Goal: Task Accomplishment & Management: Manage account settings

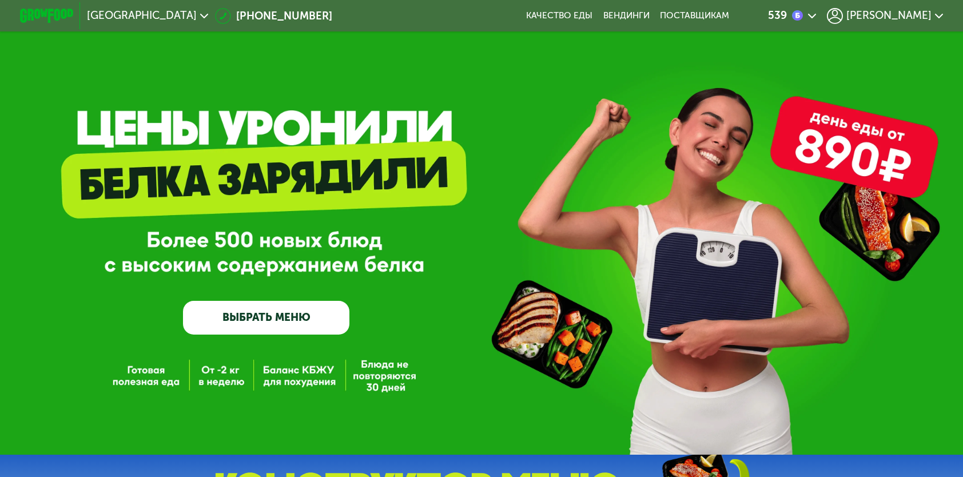
click at [910, 17] on span "[PERSON_NAME]" at bounding box center [889, 15] width 85 height 11
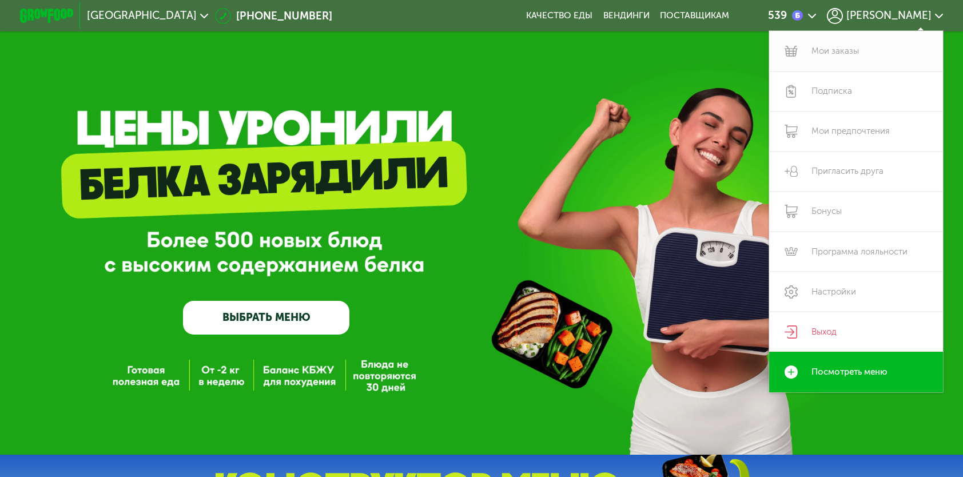
click at [844, 51] on link "Мои заказы" at bounding box center [856, 51] width 174 height 40
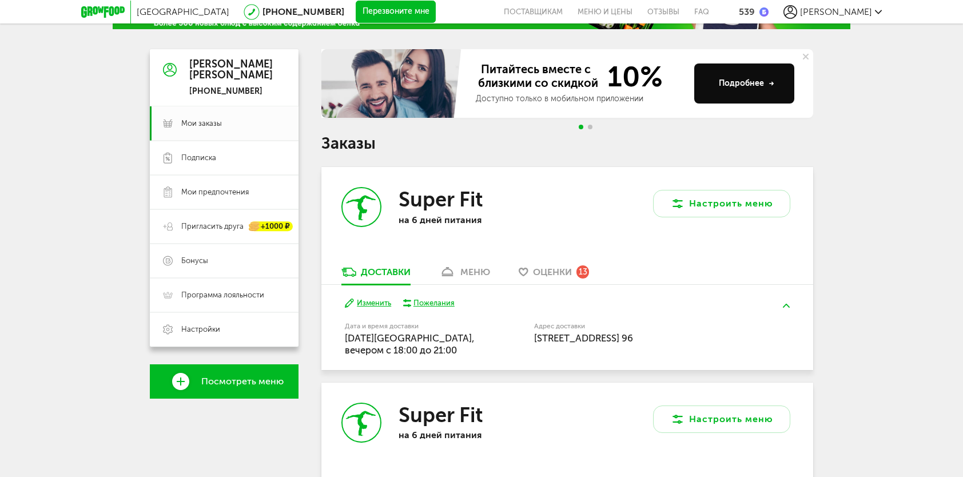
scroll to position [114, 0]
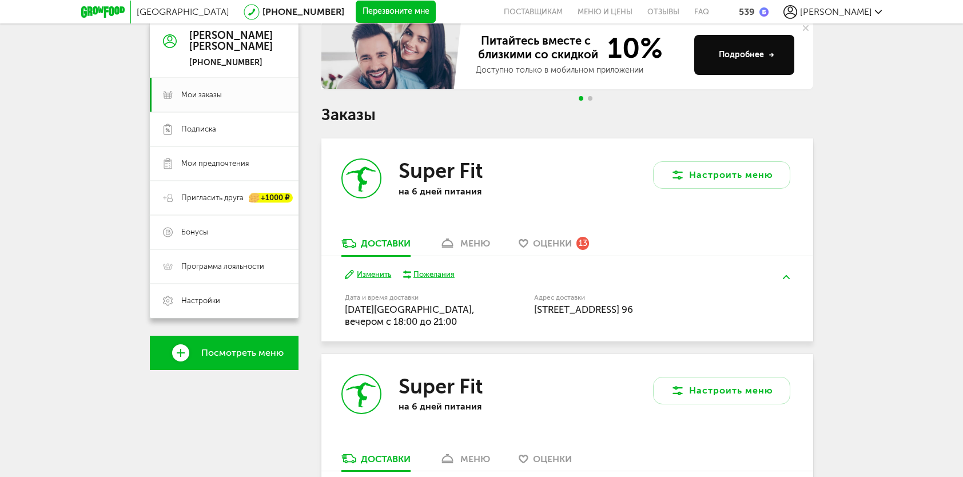
click at [428, 275] on div "Пожелания" at bounding box center [434, 274] width 41 height 10
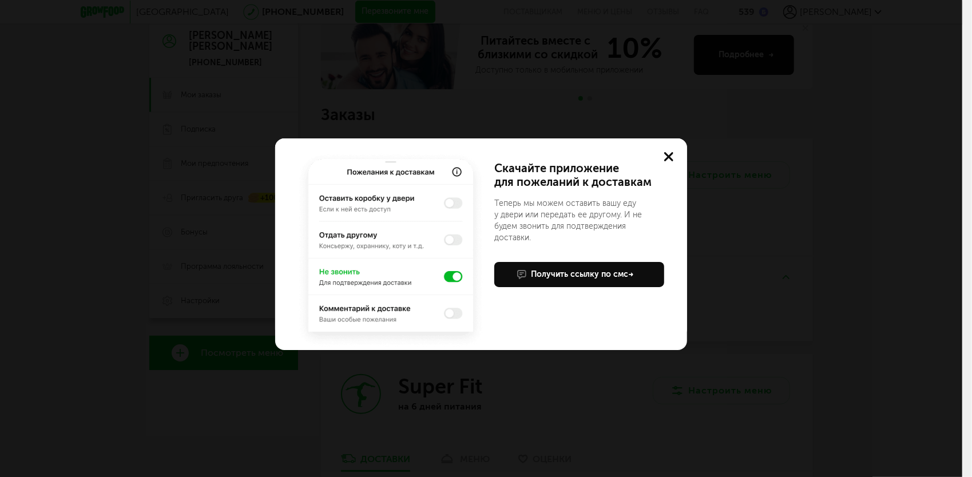
click at [668, 156] on use at bounding box center [668, 156] width 9 height 9
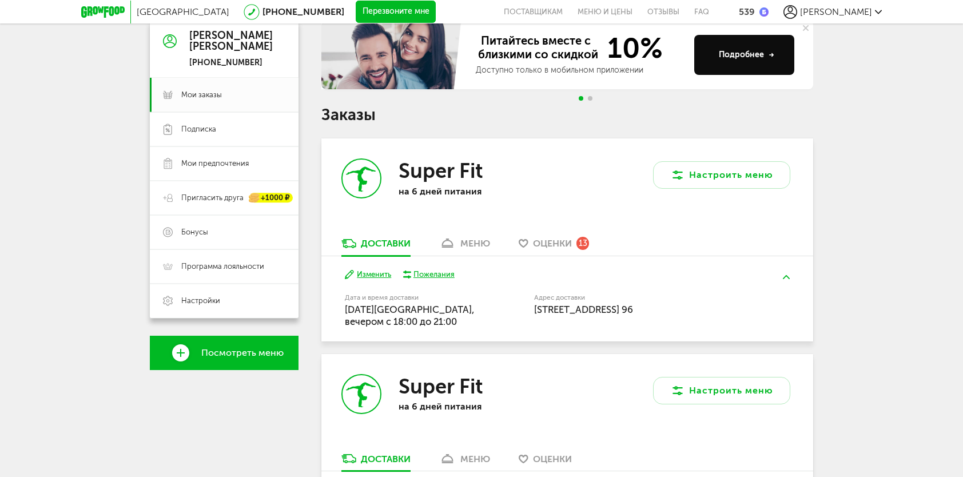
click at [374, 276] on button "Изменить" at bounding box center [368, 274] width 46 height 11
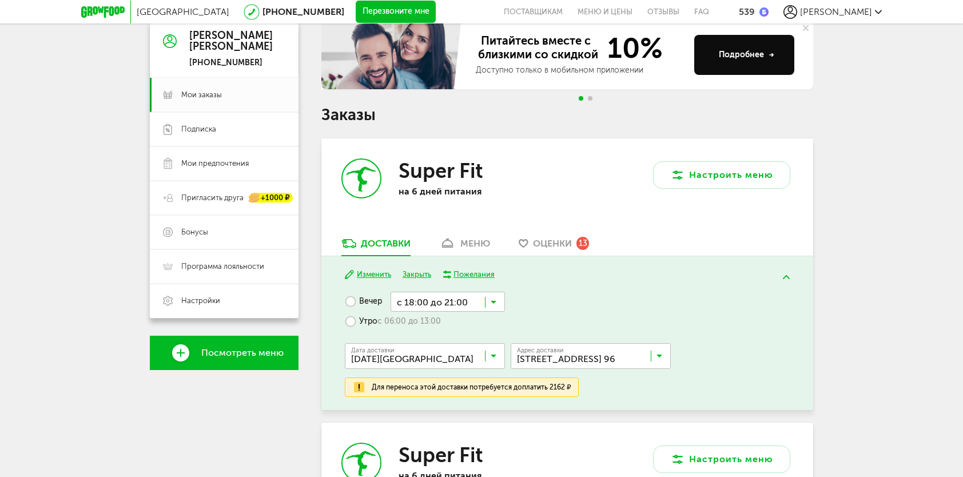
click at [475, 273] on div "Пожелания" at bounding box center [474, 274] width 41 height 10
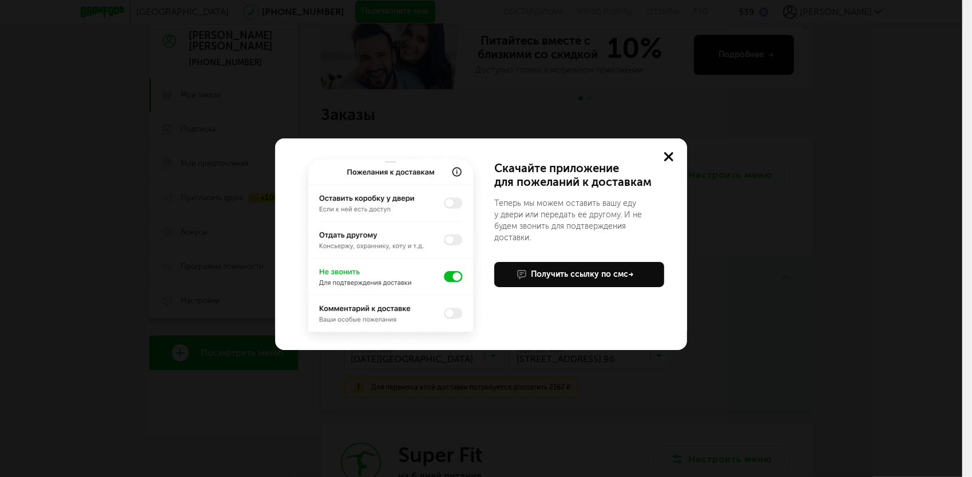
click at [664, 159] on icon at bounding box center [668, 156] width 9 height 9
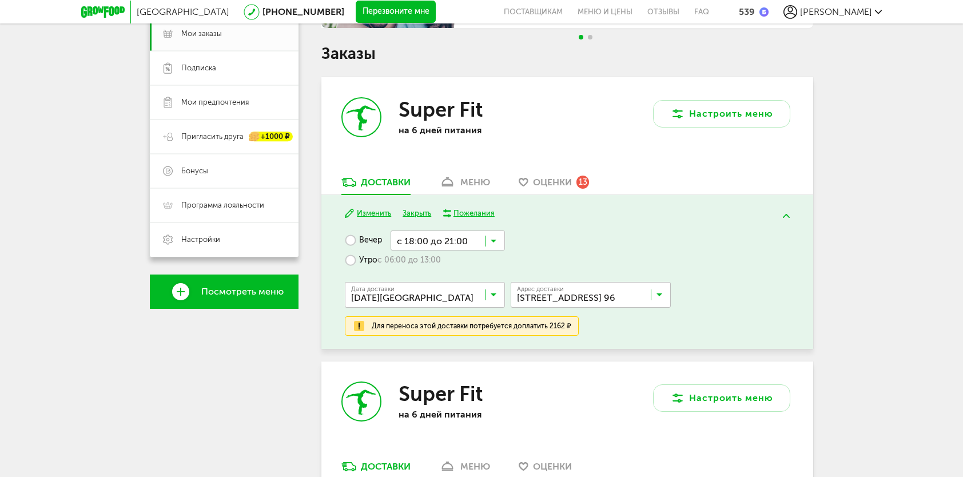
scroll to position [172, 0]
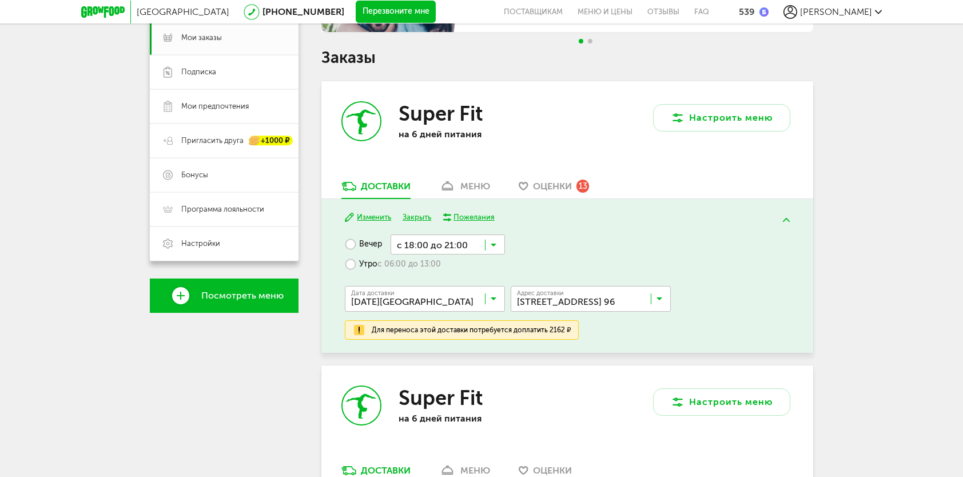
click at [787, 219] on img at bounding box center [786, 220] width 7 height 4
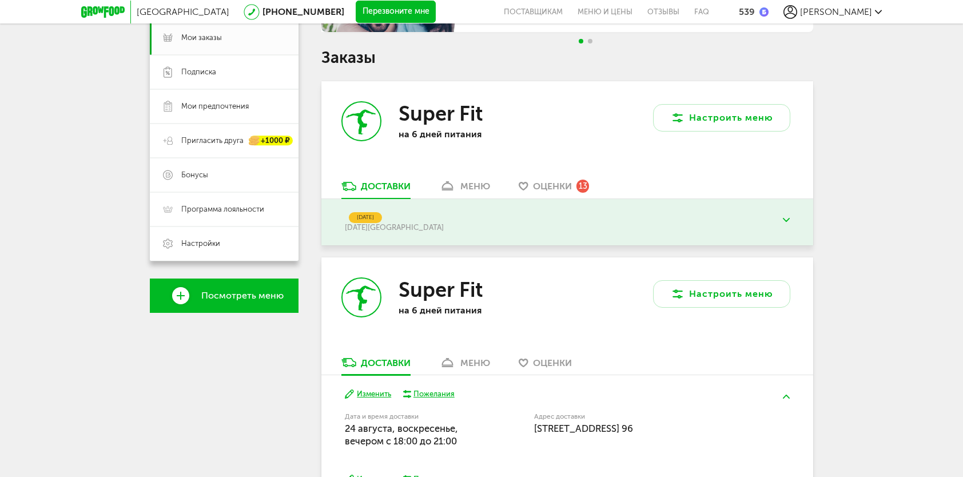
click at [379, 220] on div "[DATE]" at bounding box center [365, 217] width 33 height 11
click at [382, 191] on div "Доставки" at bounding box center [386, 186] width 50 height 11
click at [206, 73] on span "Подписка" at bounding box center [198, 72] width 35 height 10
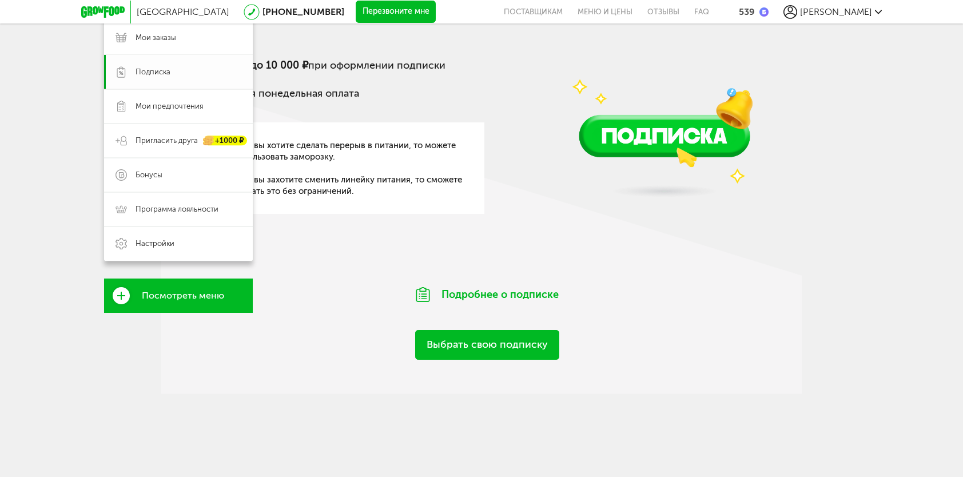
scroll to position [129, 0]
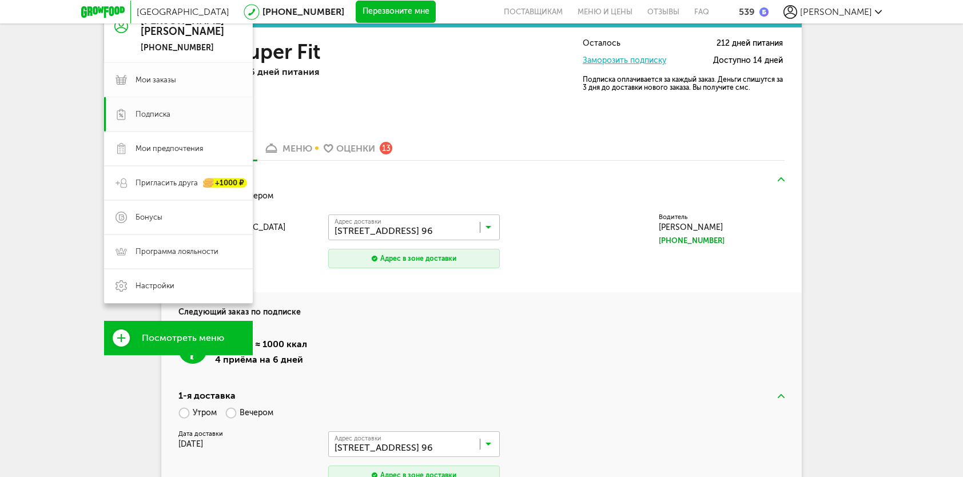
click at [161, 75] on span "Мои заказы" at bounding box center [156, 80] width 41 height 10
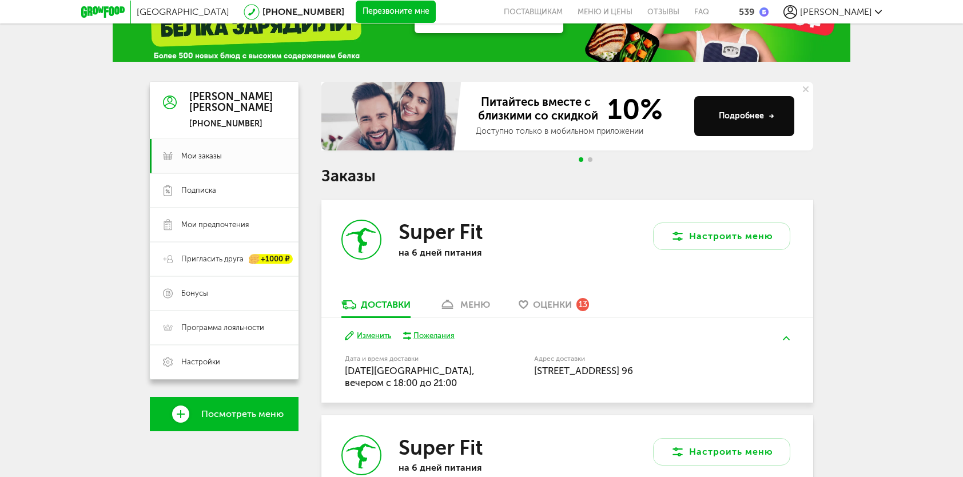
scroll to position [110, 0]
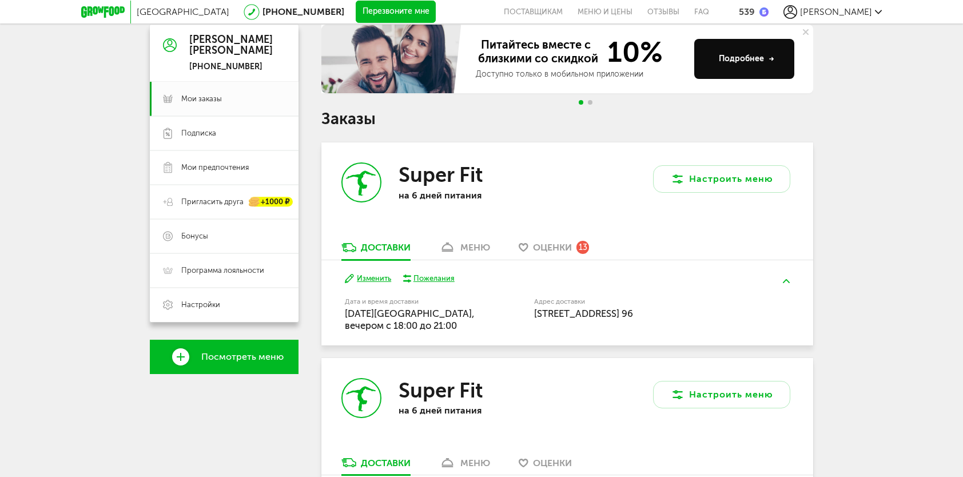
click at [427, 273] on div "Пожелания" at bounding box center [434, 278] width 41 height 10
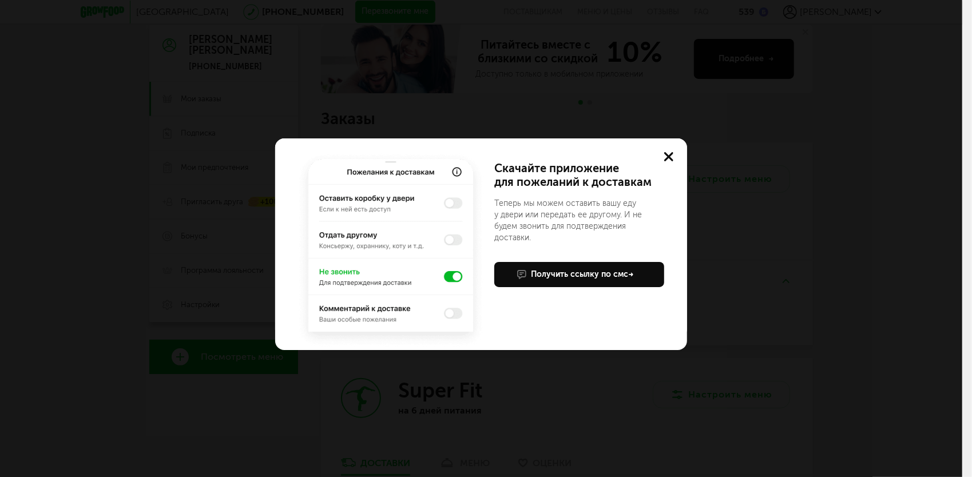
click at [386, 312] on img at bounding box center [391, 250] width 192 height 200
click at [453, 314] on img at bounding box center [391, 250] width 192 height 200
click at [447, 314] on img at bounding box center [391, 250] width 192 height 200
click at [671, 158] on icon at bounding box center [668, 156] width 9 height 9
